Goal: Check status

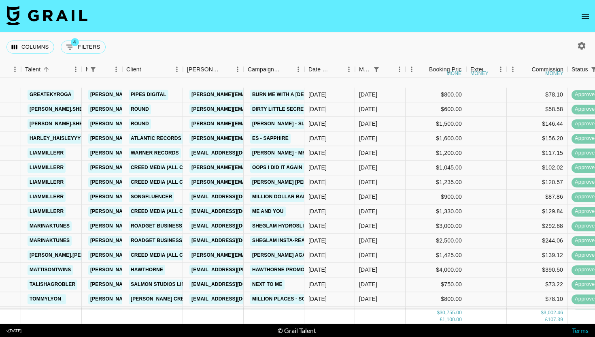
scroll to position [190, 147]
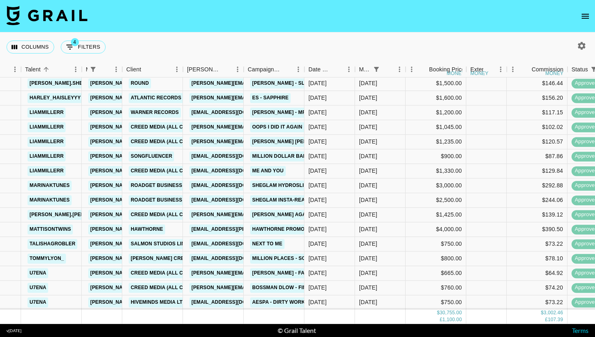
click at [90, 38] on div "Columns 4 Filters + Booking" at bounding box center [57, 46] width 102 height 29
click at [90, 44] on button "4 Filters" at bounding box center [83, 47] width 45 height 13
select select "managerIds"
select select "status"
select select "not"
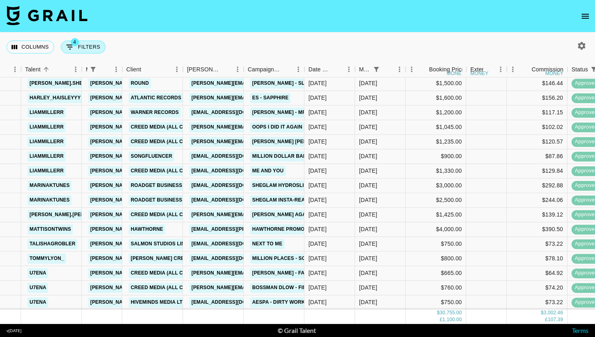
select select "declined"
select select "monthDue2"
select select "[DATE]"
select select "status"
select select "not"
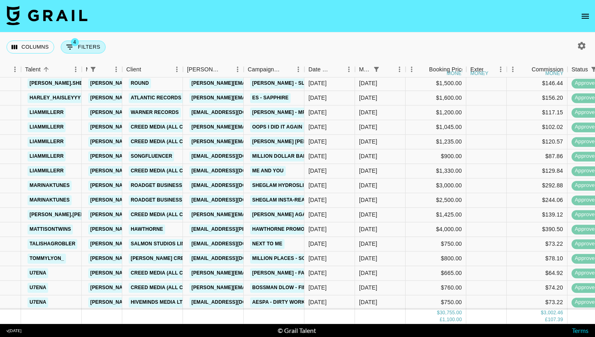
select select "cancelled"
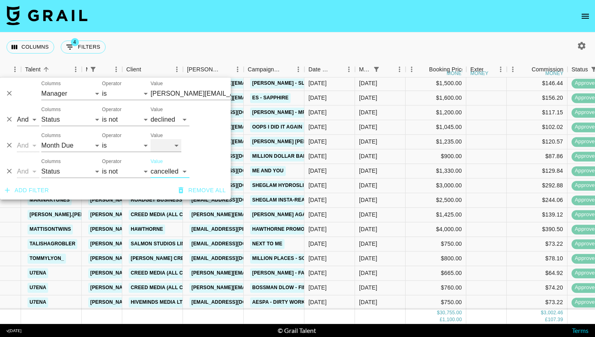
click at [178, 142] on select "[DATE] [DATE] '[DATE] May '[DATE] Mar '[DATE] Jan '[DATE] Nov '[DATE] Sep '[DAT…" at bounding box center [166, 145] width 31 height 13
select select "[DATE]"
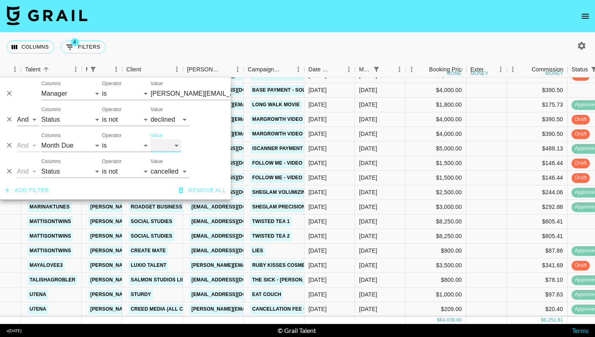
scroll to position [96, 147]
click at [293, 52] on div "Columns 4 Filters + Booking" at bounding box center [297, 46] width 595 height 29
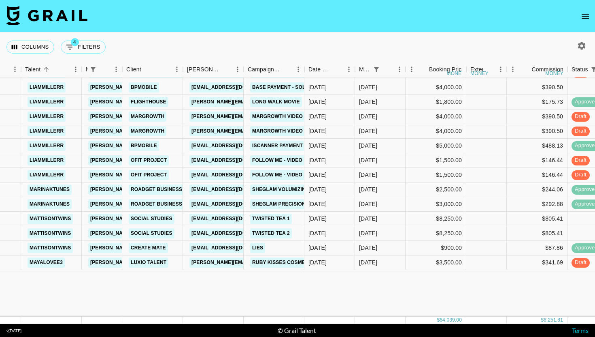
scroll to position [0, 147]
